Goal: Task Accomplishment & Management: Use online tool/utility

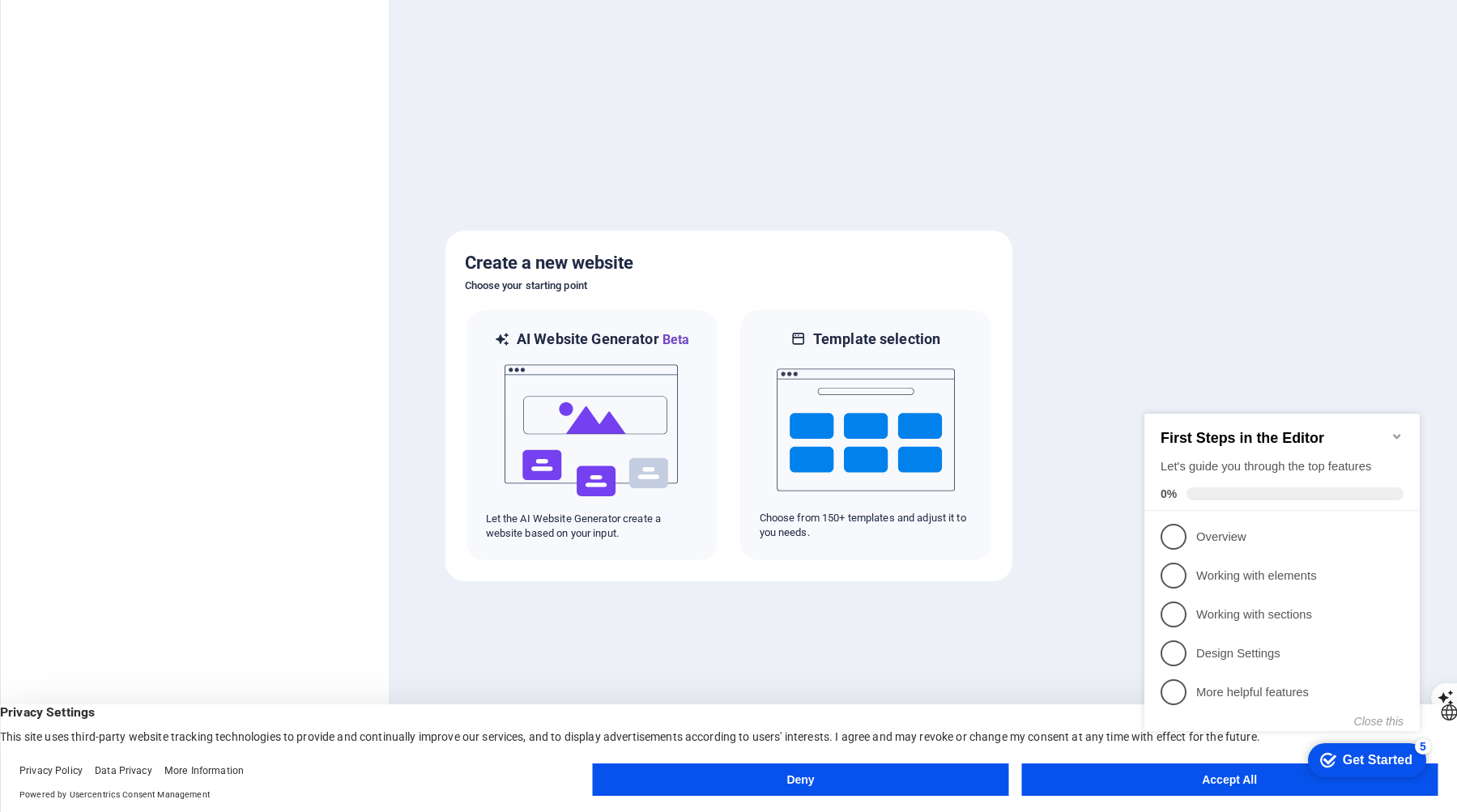
click div "checkmark Get Started 5 First Steps in the Editor Let's guide you through the t…"
click at [1132, 791] on button "Accept All" at bounding box center [1230, 780] width 417 height 32
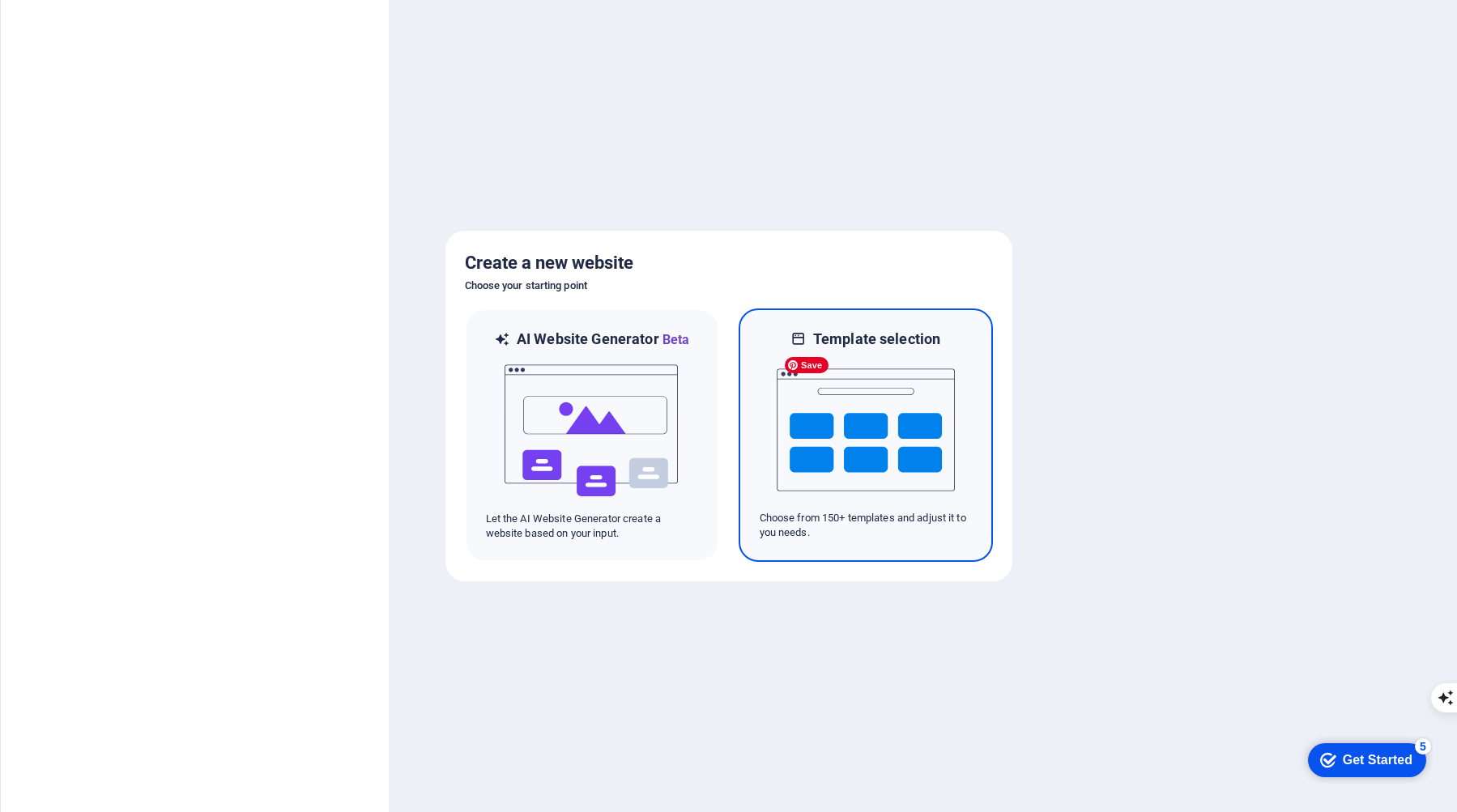
click at [918, 488] on img at bounding box center [866, 430] width 178 height 162
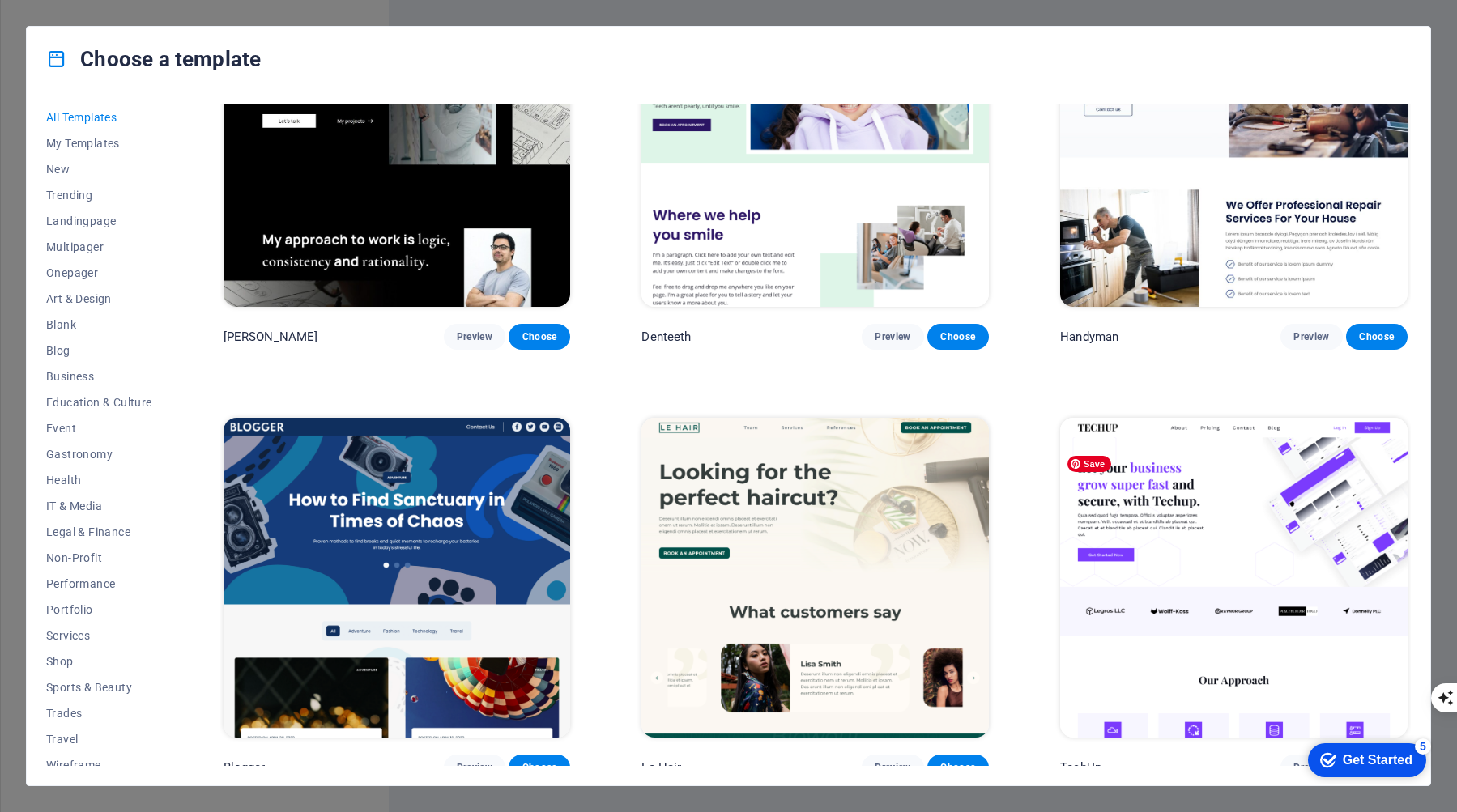
scroll to position [6661, 0]
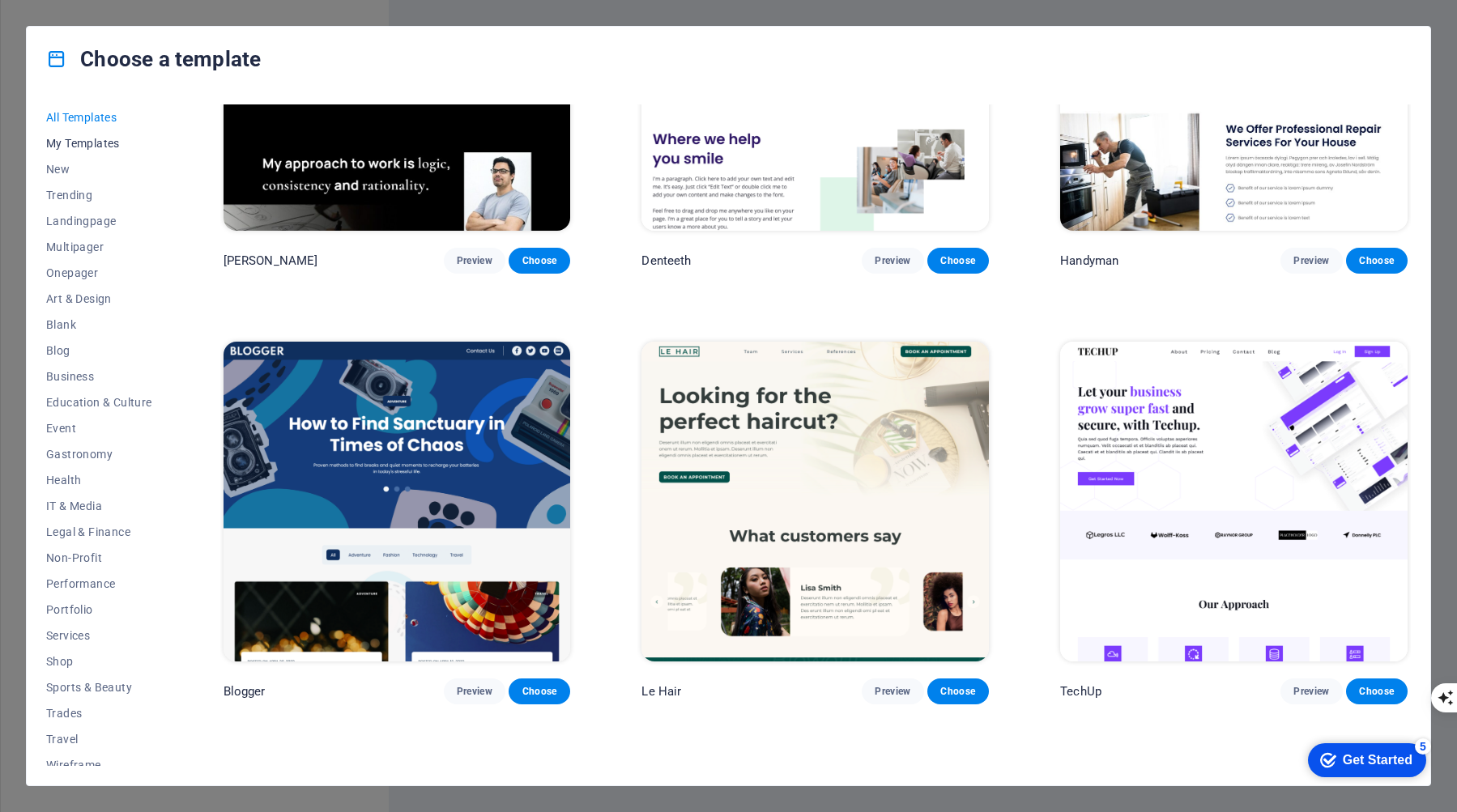
click at [65, 144] on span "My Templates" at bounding box center [99, 143] width 106 height 13
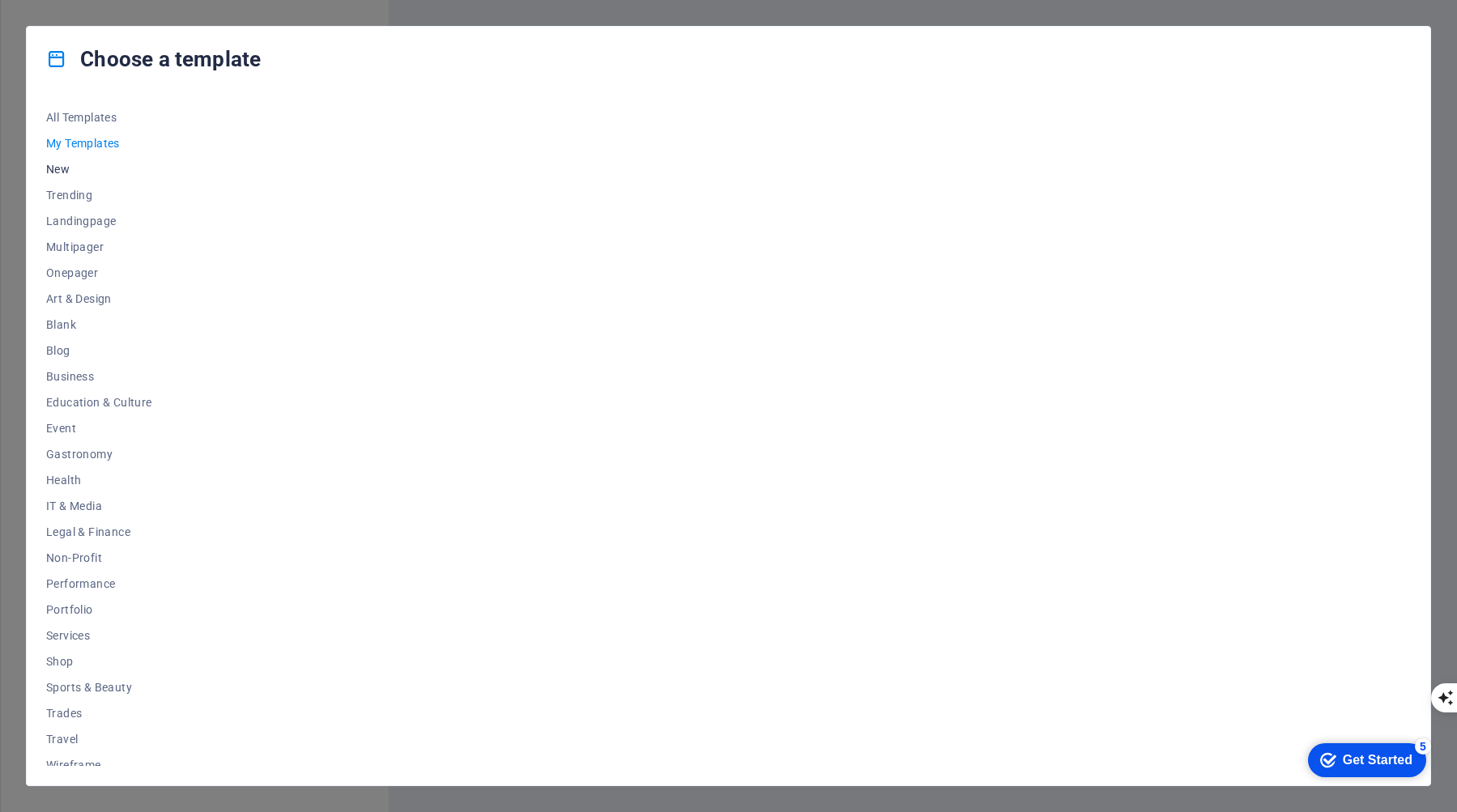
click at [61, 172] on span "New" at bounding box center [99, 169] width 106 height 13
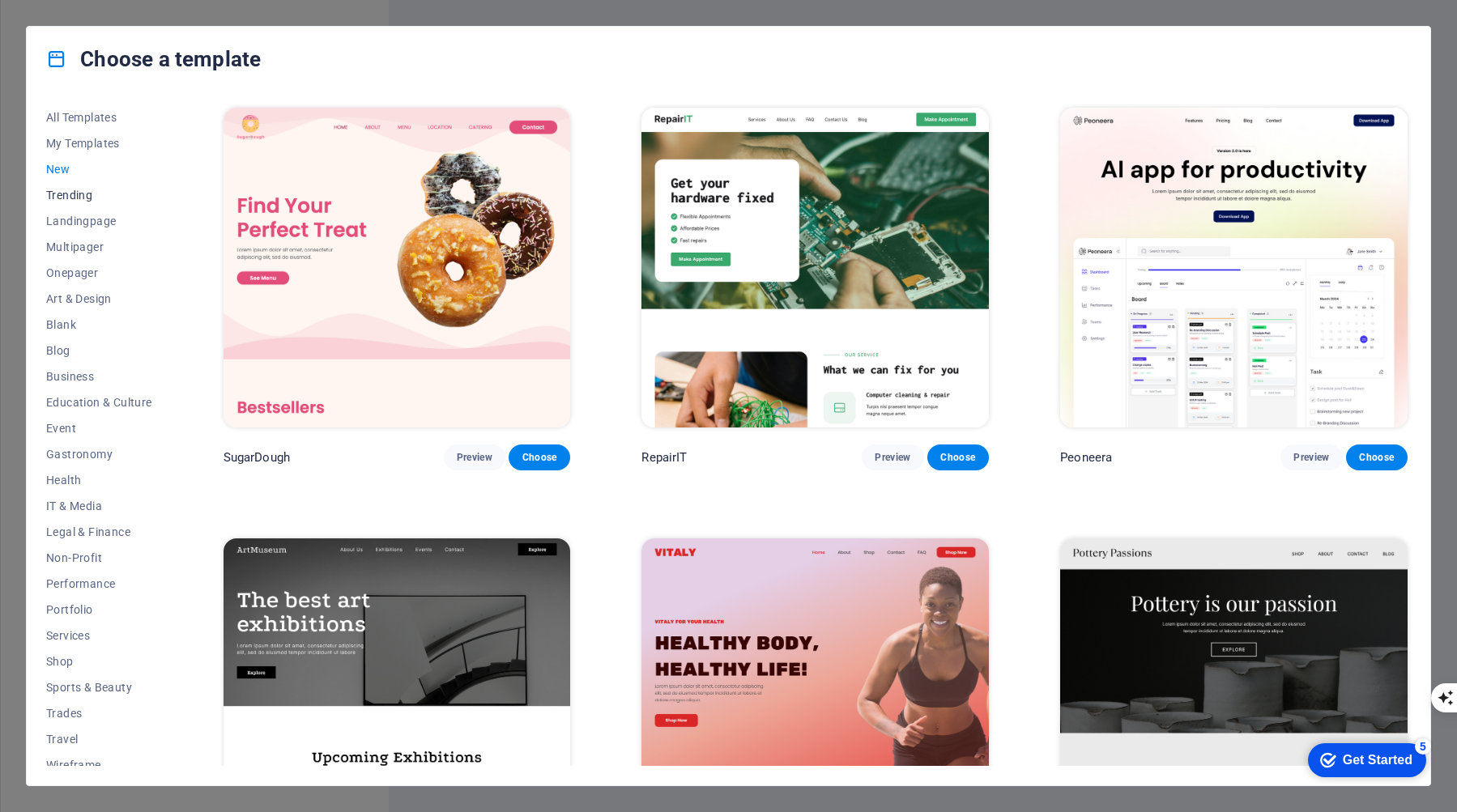
click at [73, 205] on button "Trending" at bounding box center [99, 195] width 106 height 26
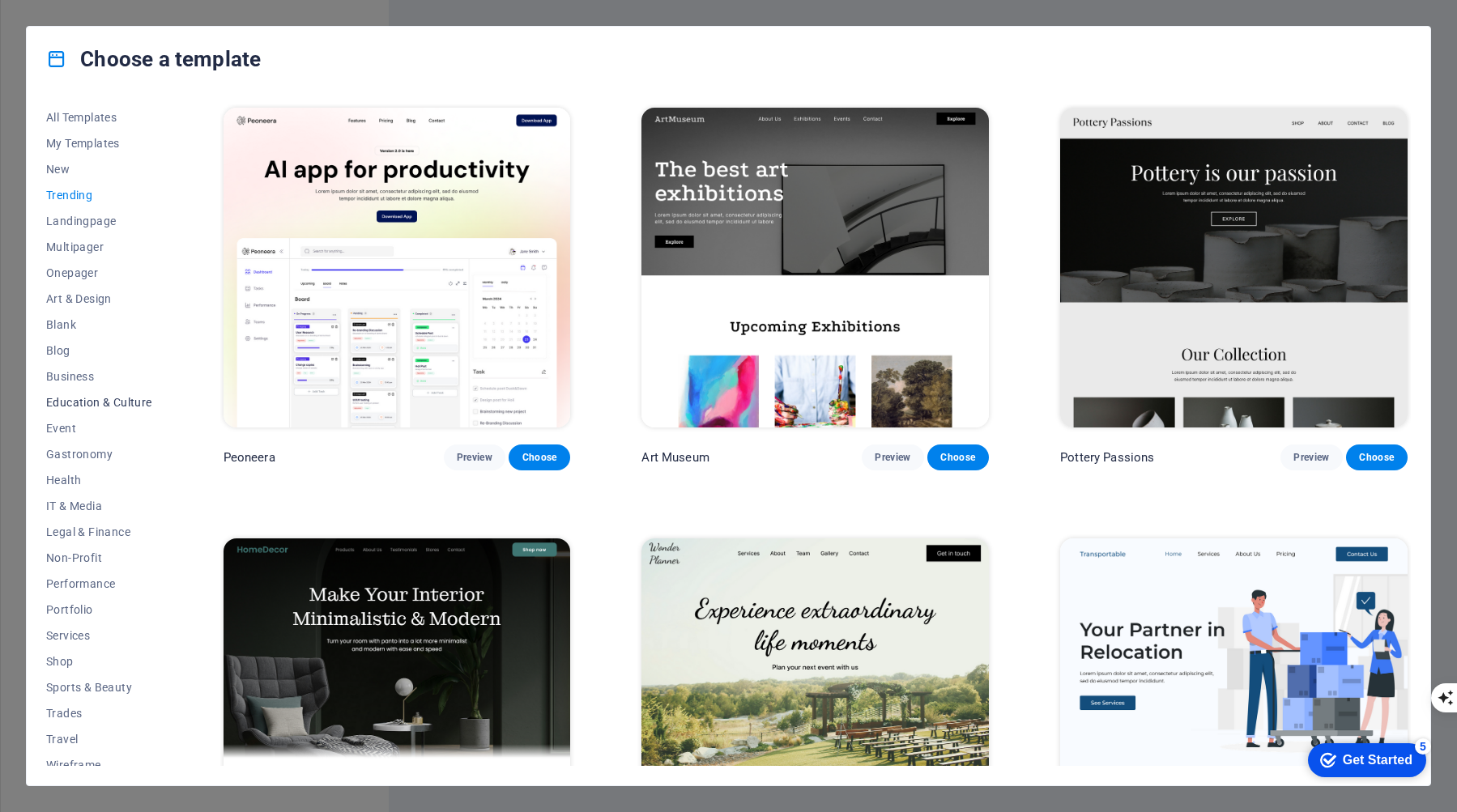
click at [80, 407] on span "Education & Culture" at bounding box center [99, 402] width 106 height 13
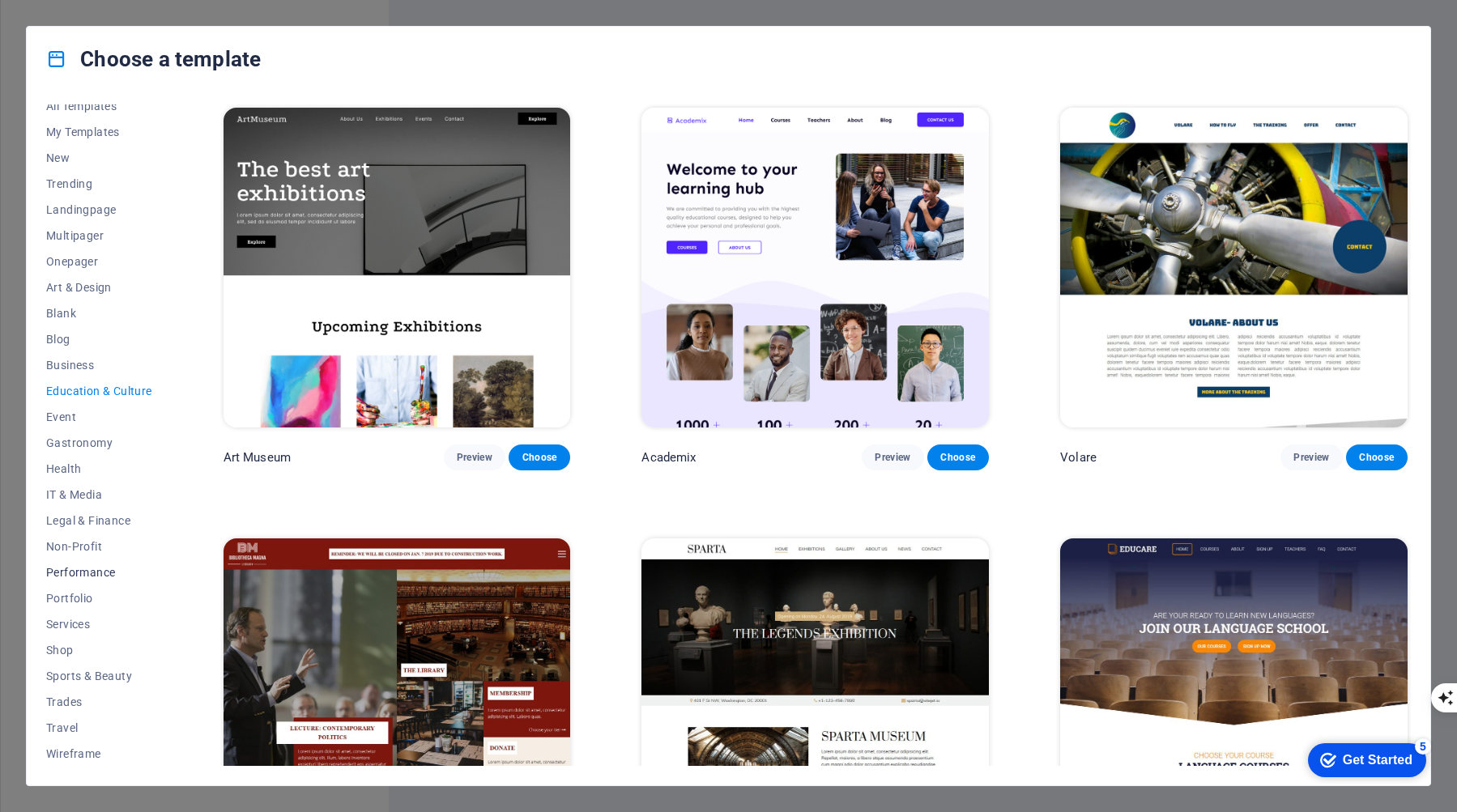
scroll to position [12, 0]
click at [102, 490] on span "IT & Media" at bounding box center [99, 494] width 106 height 13
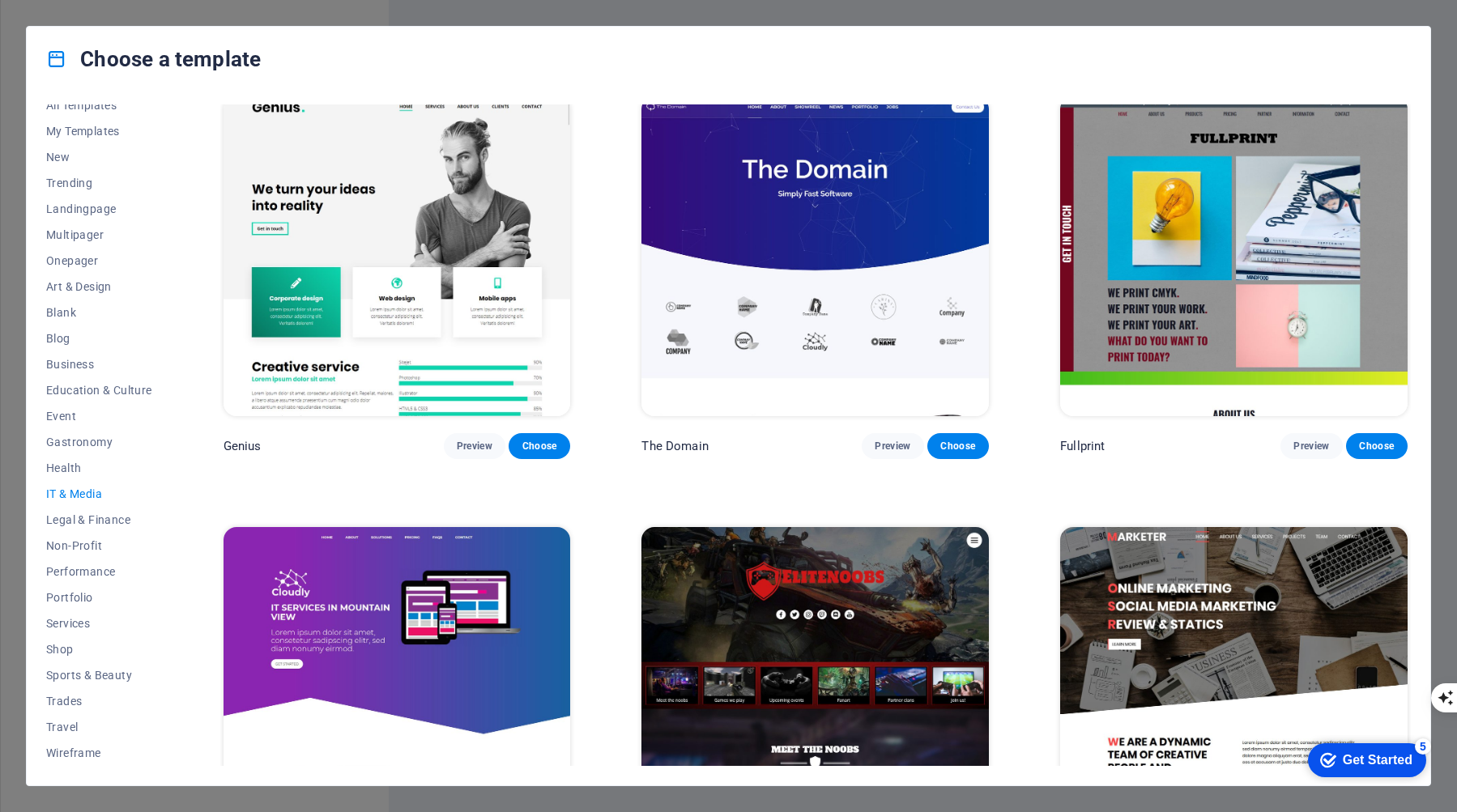
scroll to position [988, 0]
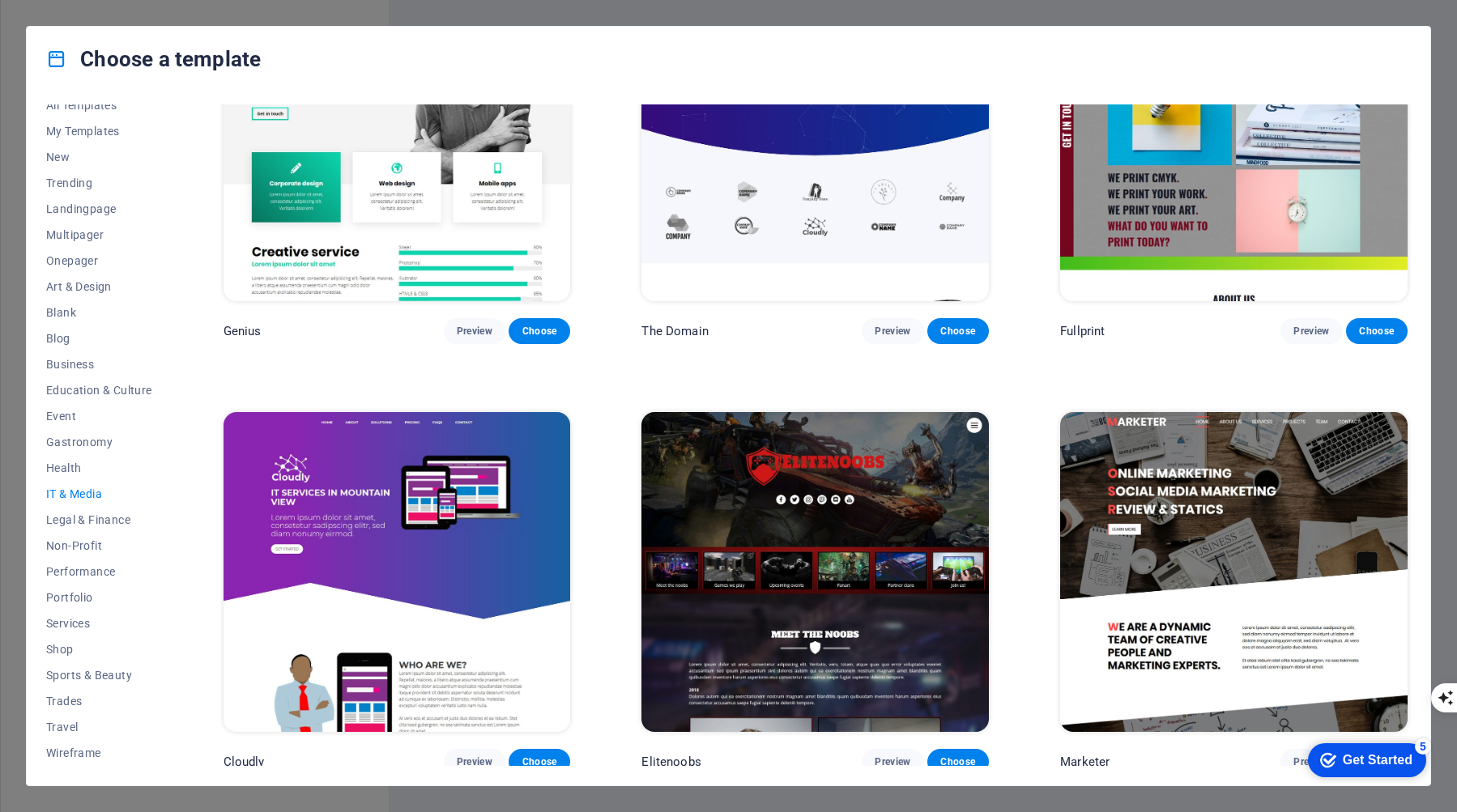
click at [1446, 32] on div "Choose a template All Templates My Templates New Trending Landingpage Multipage…" at bounding box center [728, 406] width 1457 height 812
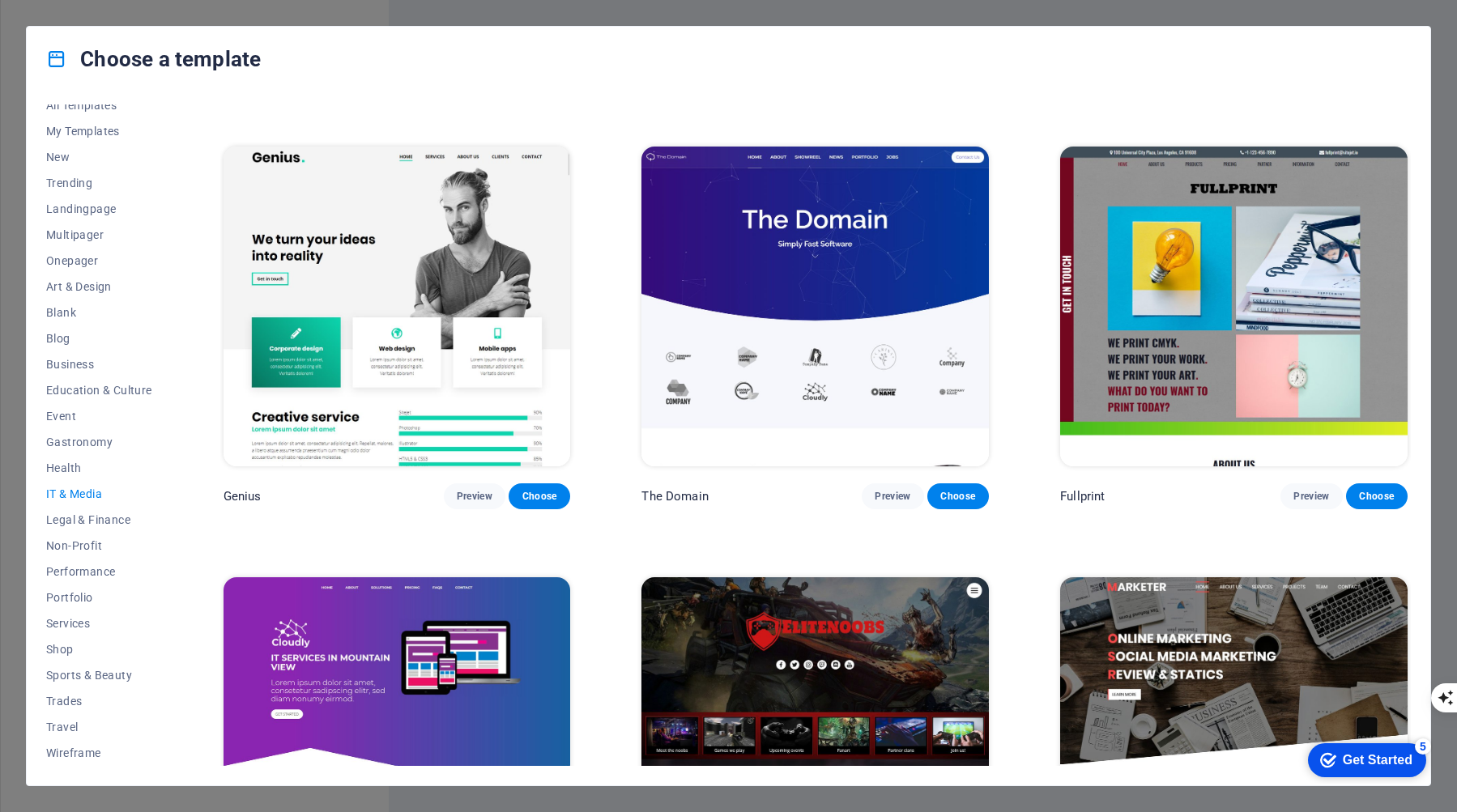
click at [1372, 762] on div "Get Started" at bounding box center [1378, 760] width 70 height 15
click at [1413, 768] on div "Get Started" at bounding box center [1378, 760] width 70 height 15
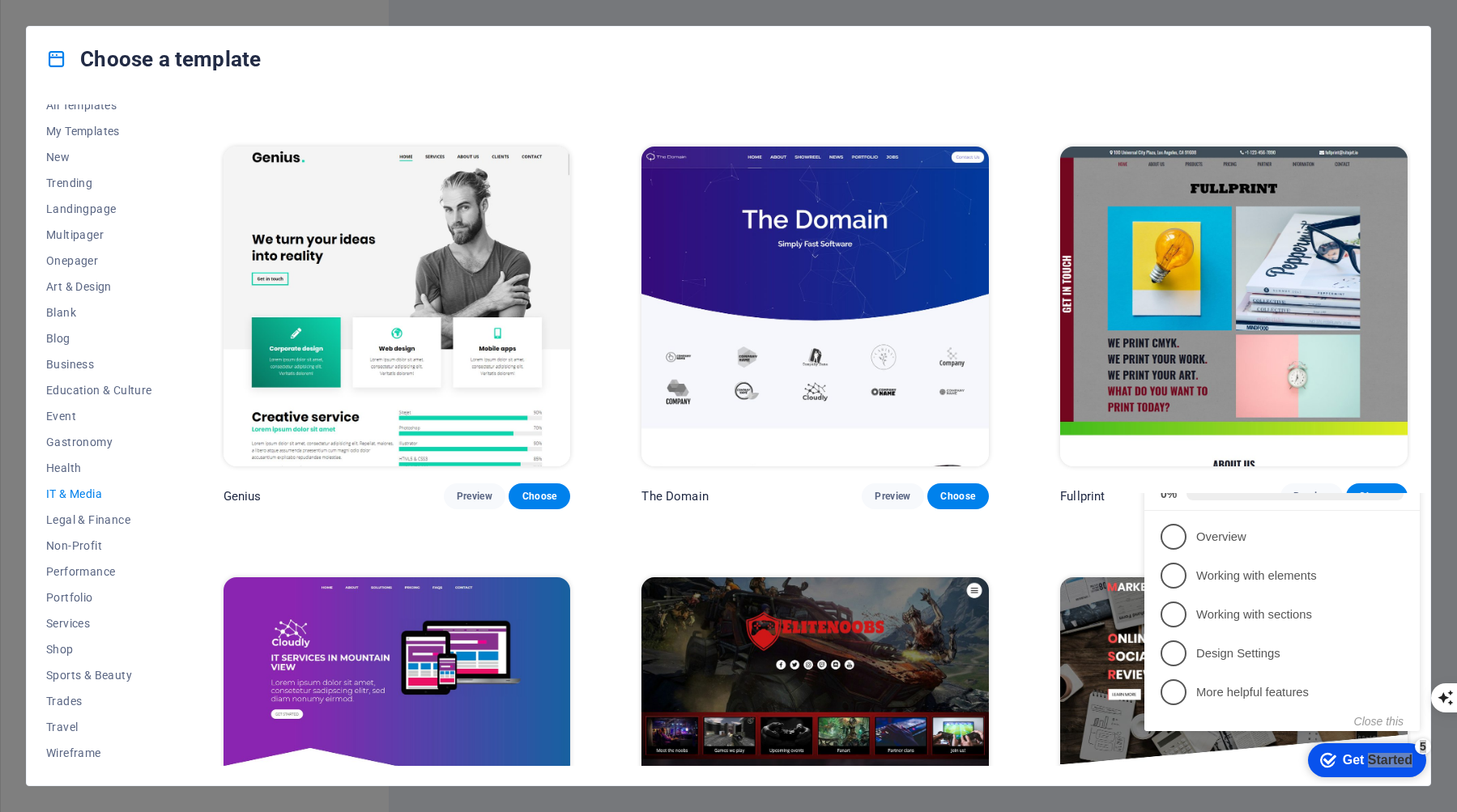
click at [1372, 768] on div "Get Started" at bounding box center [1378, 760] width 70 height 15
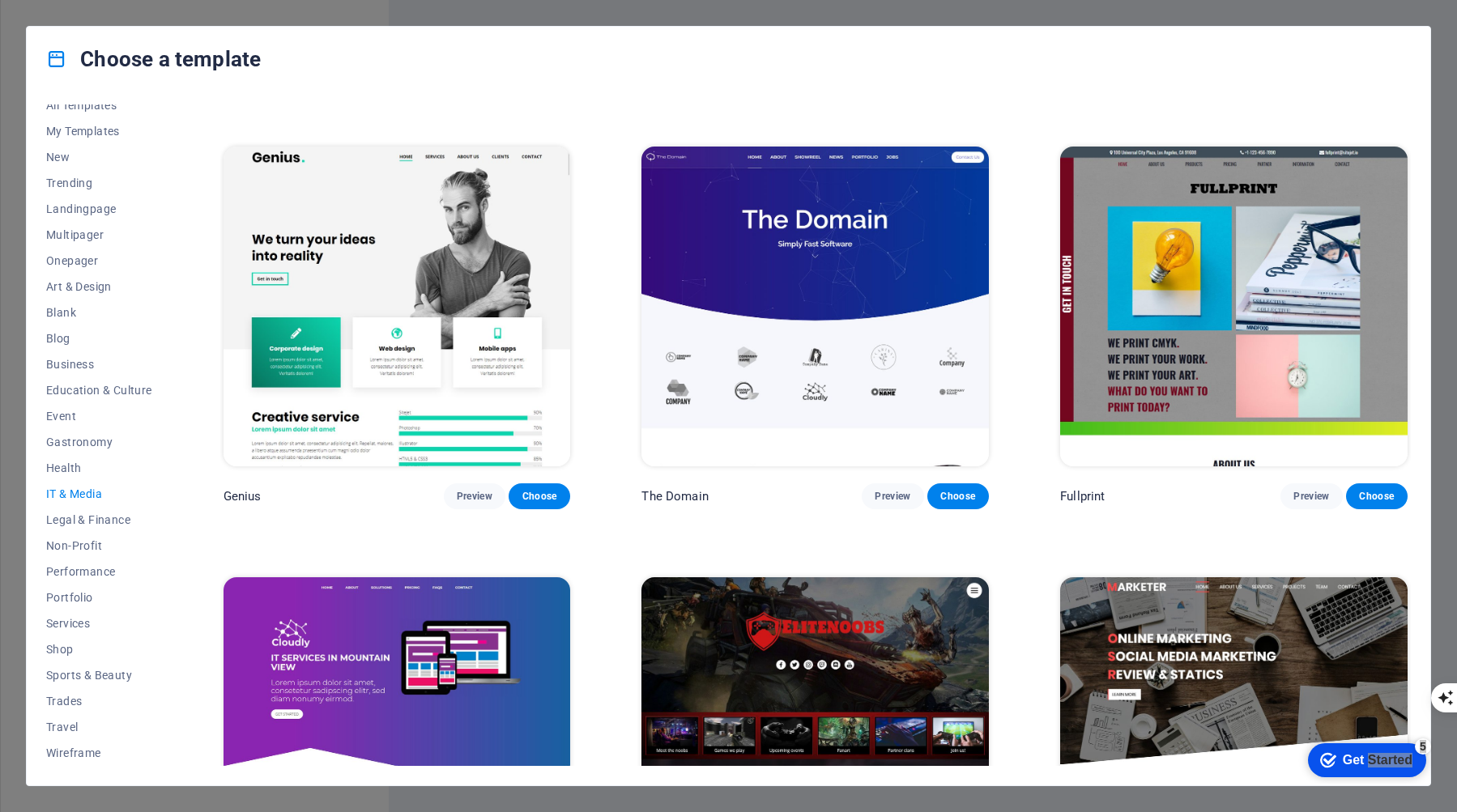
click at [1413, 768] on div "Get Started" at bounding box center [1378, 760] width 70 height 15
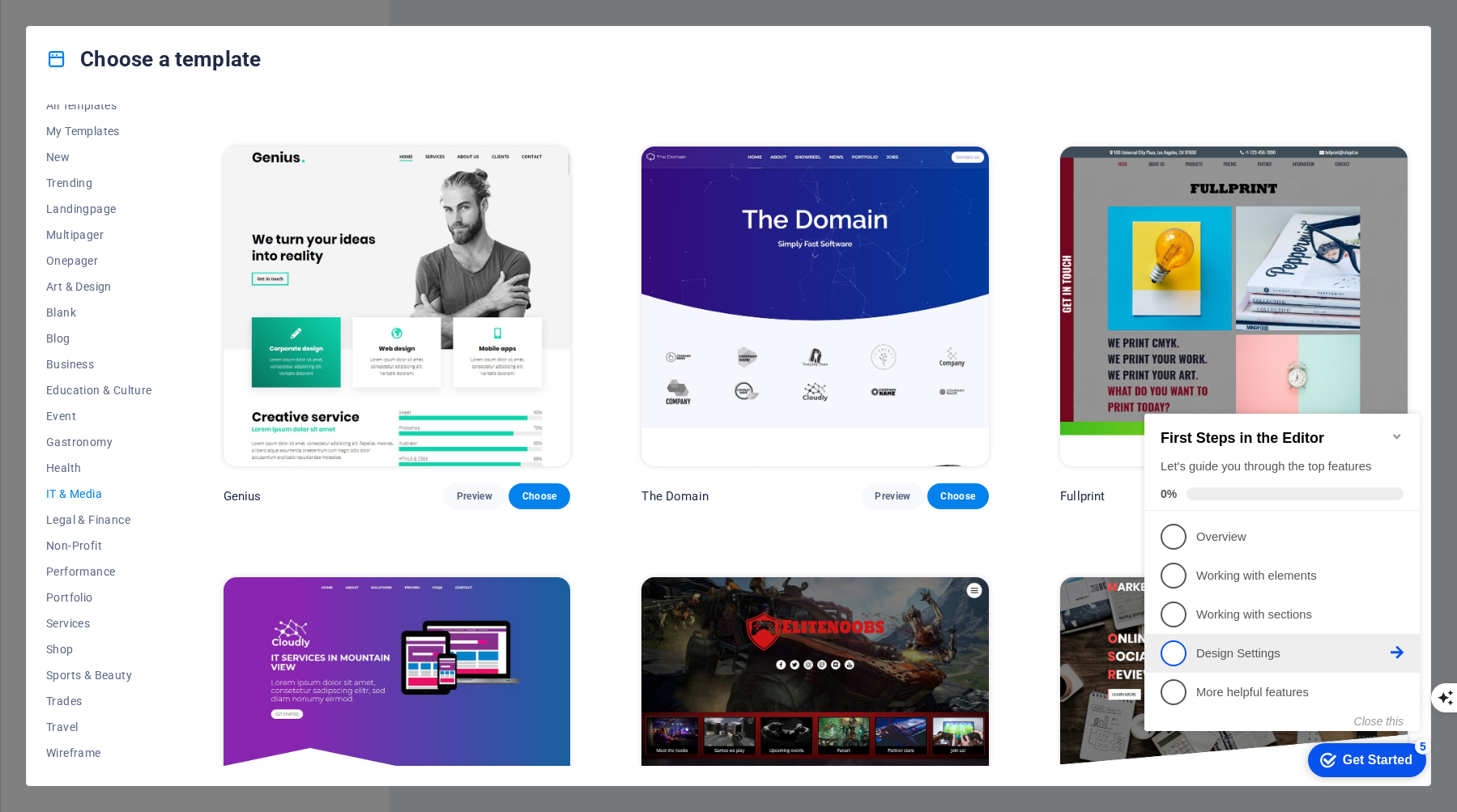
click at [1282, 659] on p "Design Settings - incomplete" at bounding box center [1294, 654] width 195 height 17
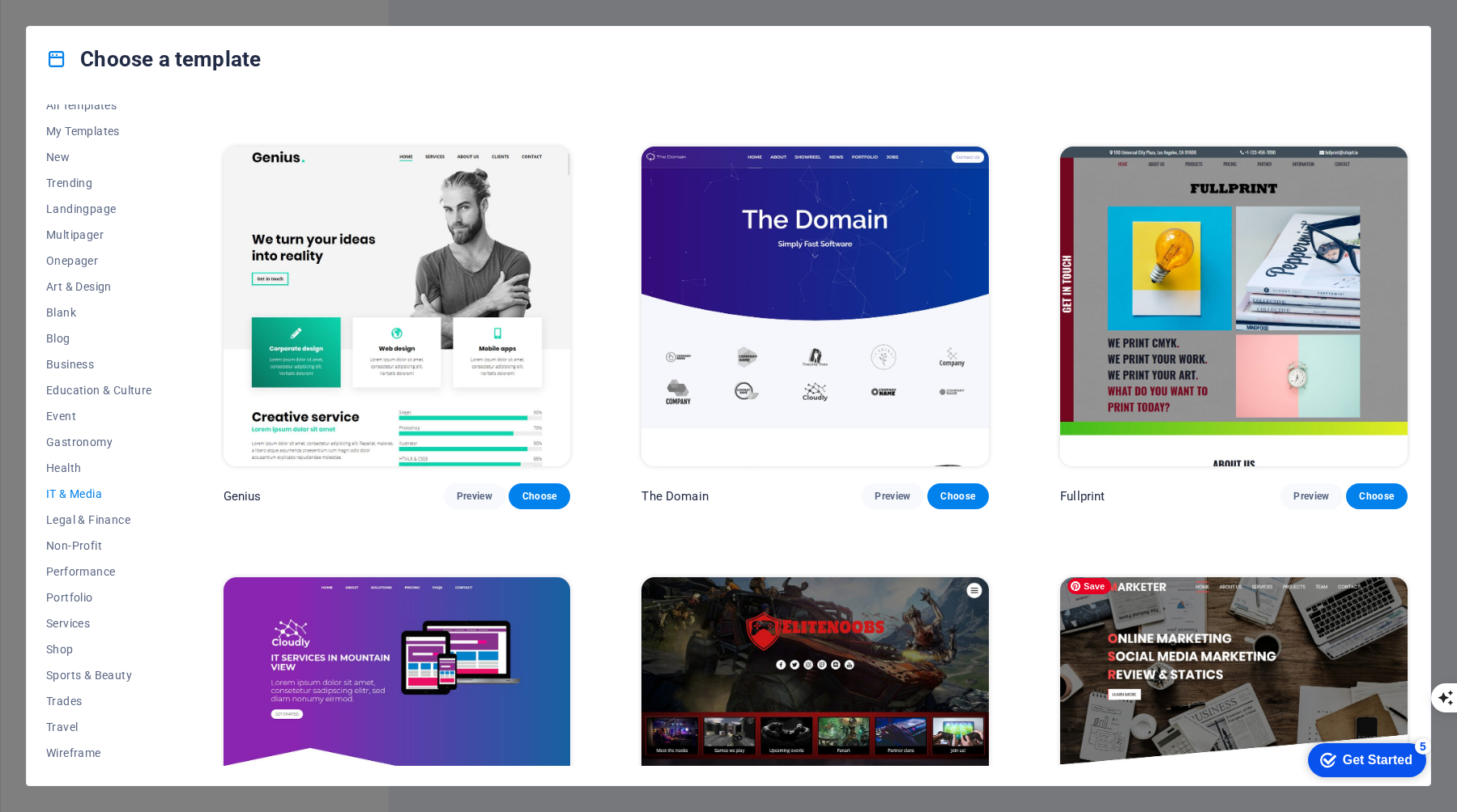
click div "checkmark Get Started 5 First Steps in the Editor Let's guide you through the t…"
click at [1376, 753] on div "Get Started" at bounding box center [1378, 760] width 70 height 15
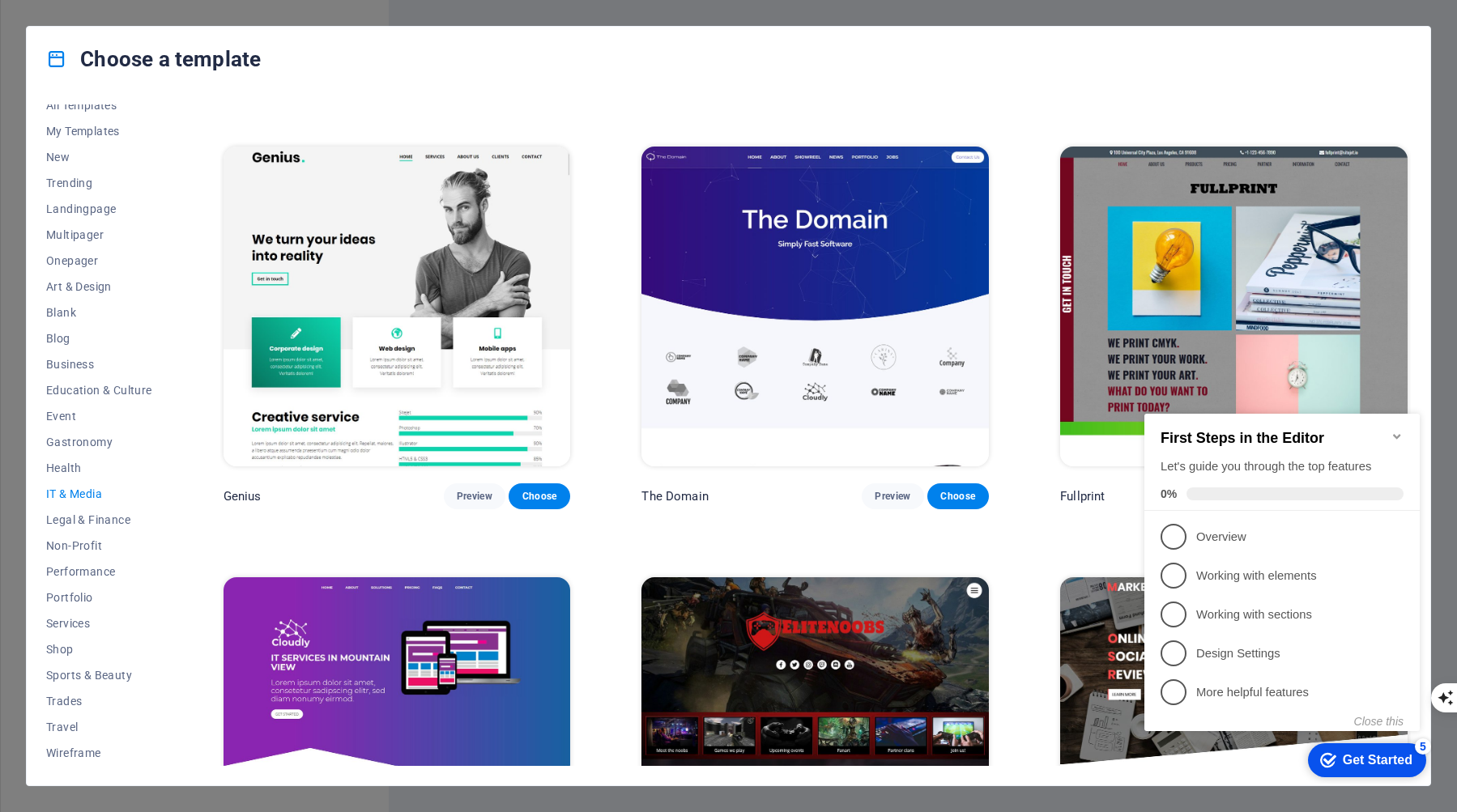
click at [1322, 237] on img at bounding box center [1234, 307] width 348 height 320
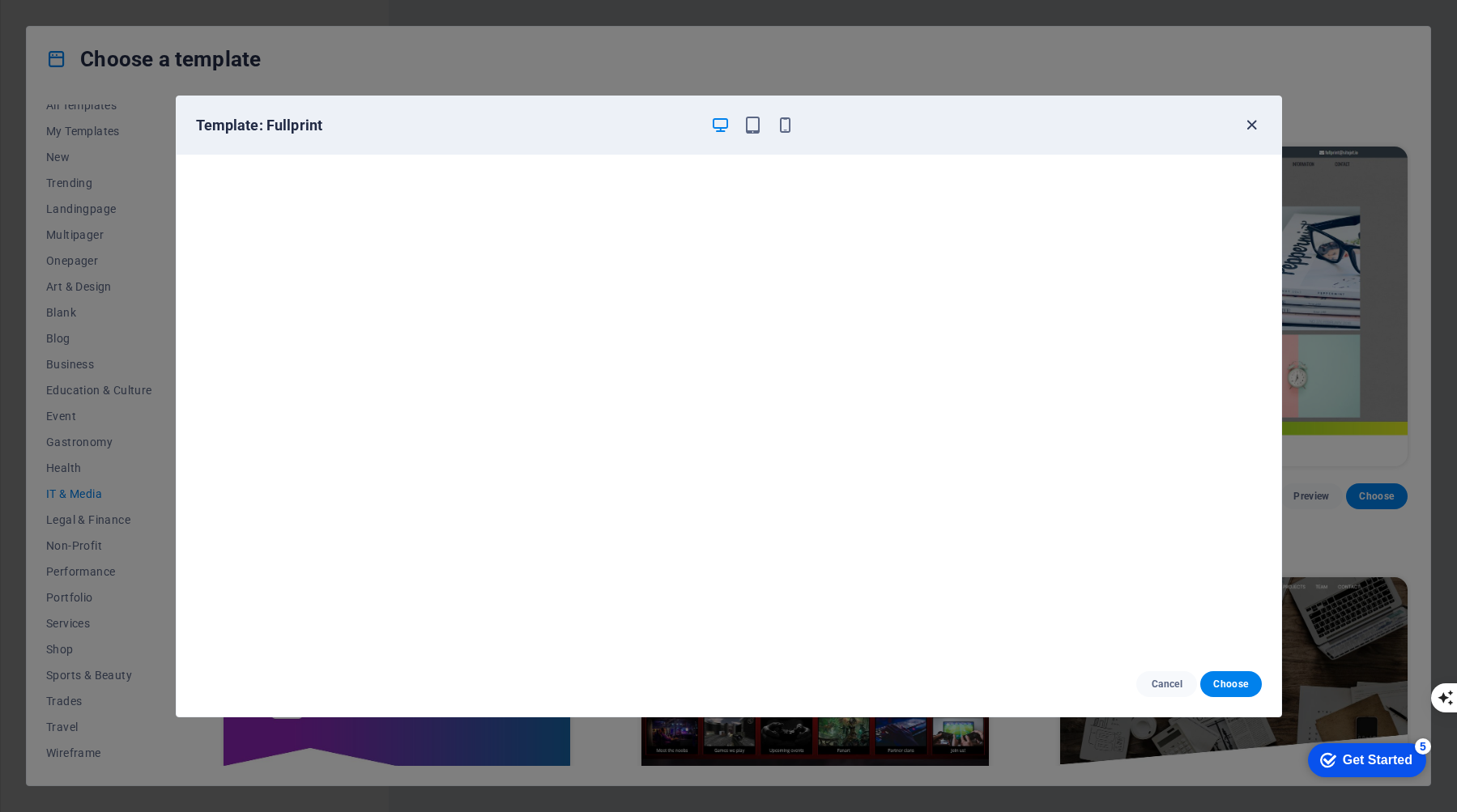
click at [1250, 123] on icon "button" at bounding box center [1252, 126] width 19 height 19
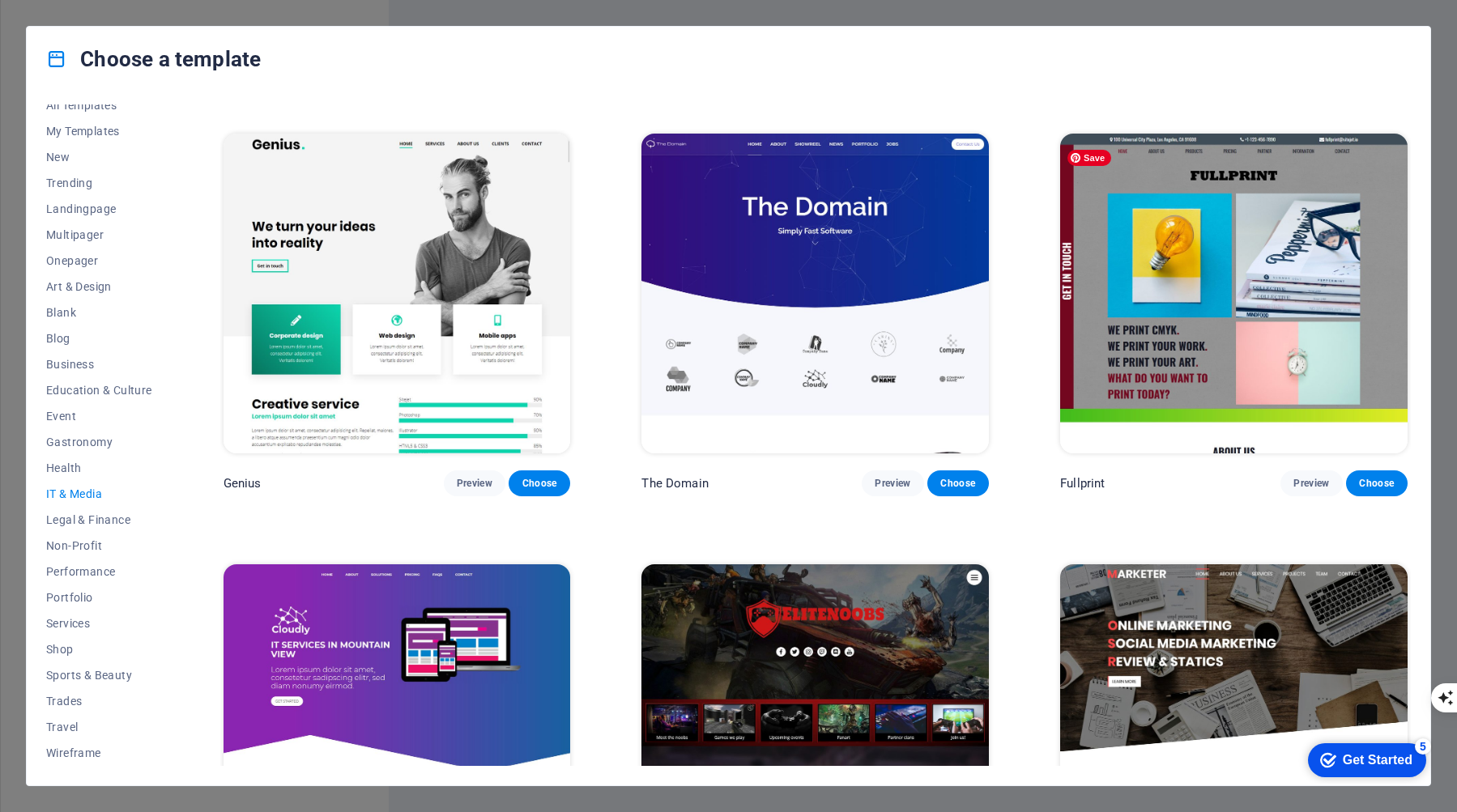
scroll to position [850, 0]
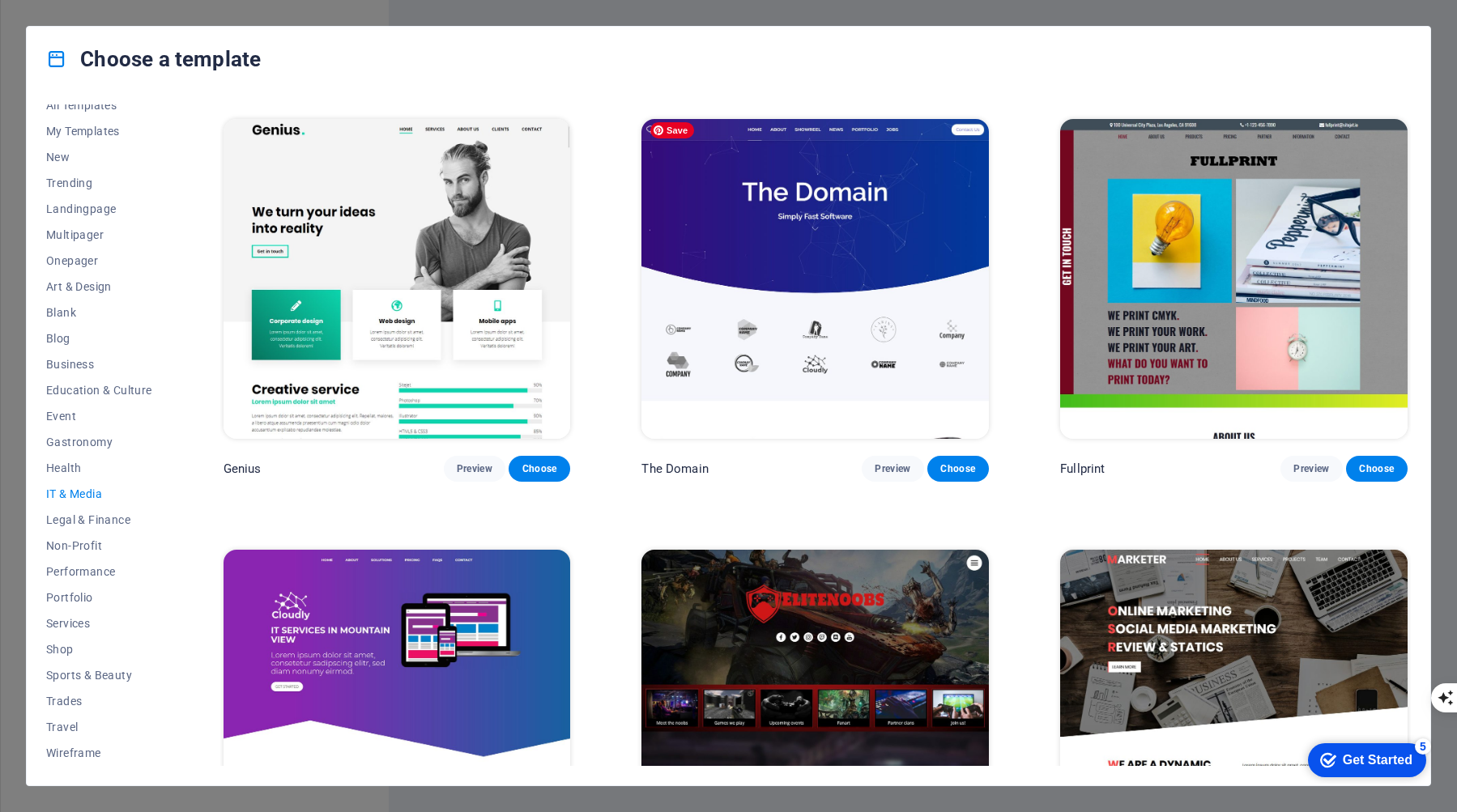
click at [820, 235] on img at bounding box center [815, 278] width 348 height 320
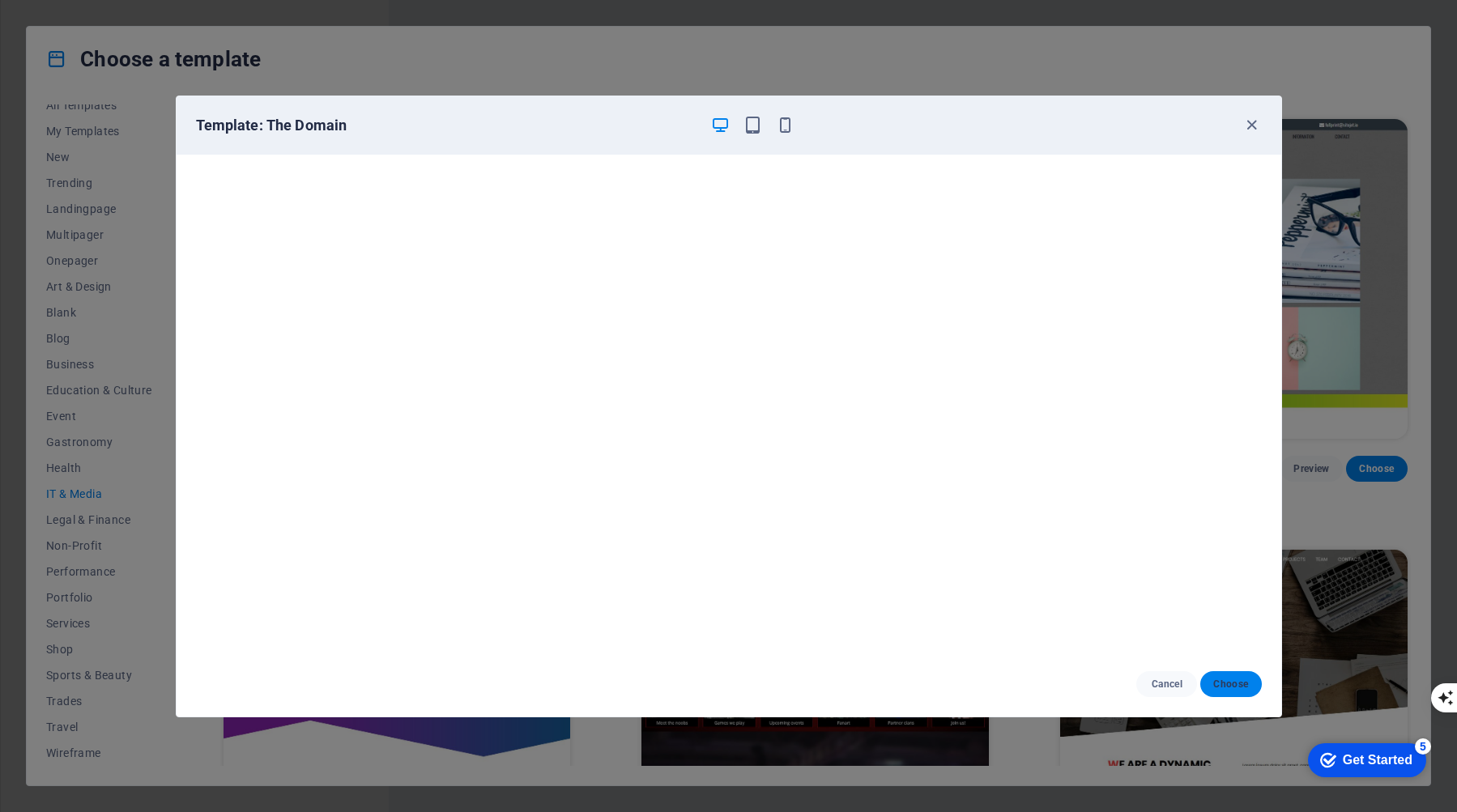
click at [1252, 686] on button "Choose" at bounding box center [1231, 684] width 61 height 26
